Goal: Navigation & Orientation: Find specific page/section

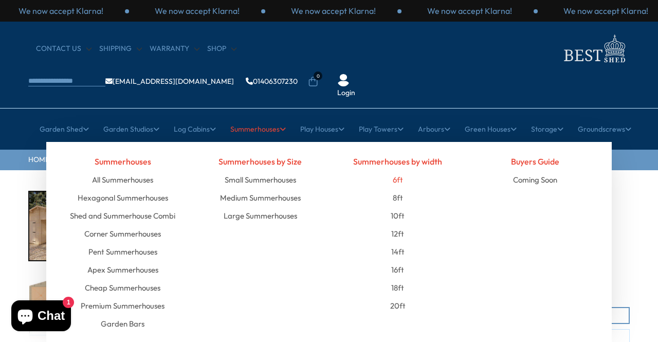
click at [395, 171] on link "6ft" at bounding box center [398, 180] width 10 height 18
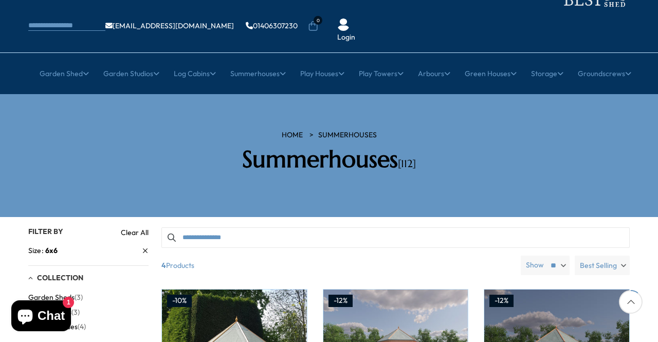
scroll to position [51, 0]
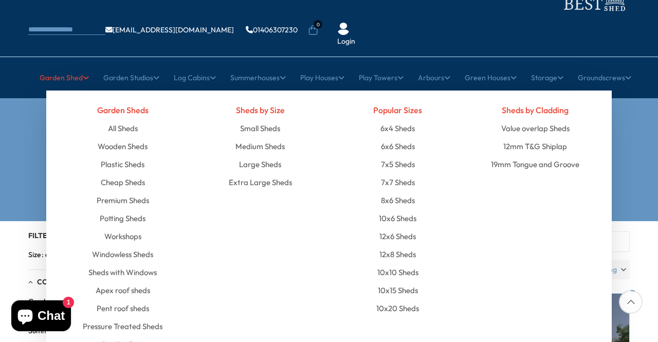
click at [140, 335] on link "Garden Bars" at bounding box center [123, 344] width 44 height 18
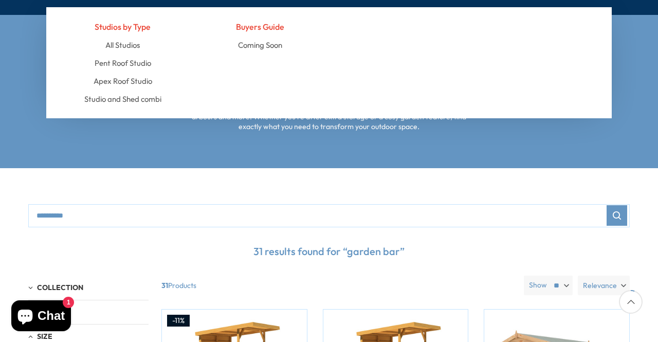
scroll to position [51, 0]
